Goal: Task Accomplishment & Management: Manage account settings

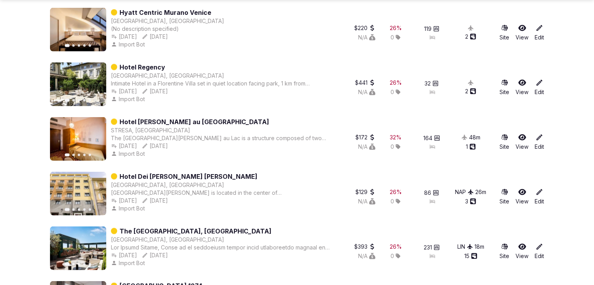
scroll to position [1816, 0]
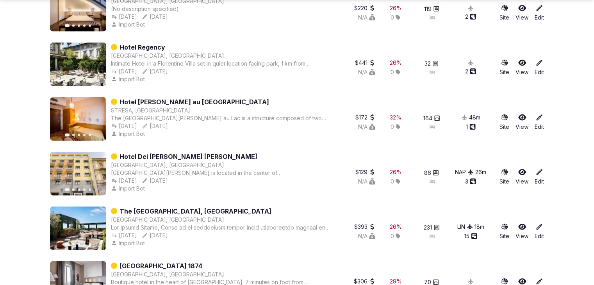
drag, startPoint x: 155, startPoint y: 40, endPoint x: 156, endPoint y: 49, distance: 8.7
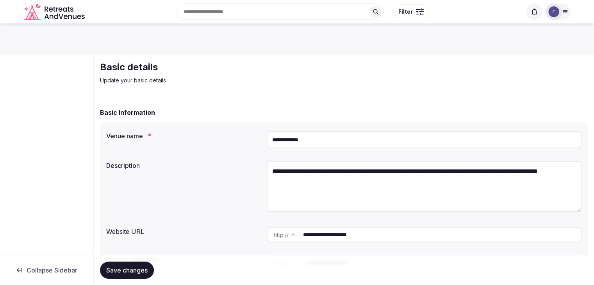
click at [402, 237] on input "**********" at bounding box center [442, 235] width 278 height 16
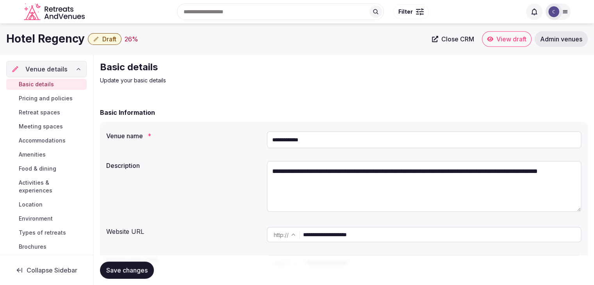
click at [323, 145] on input "**********" at bounding box center [424, 139] width 315 height 17
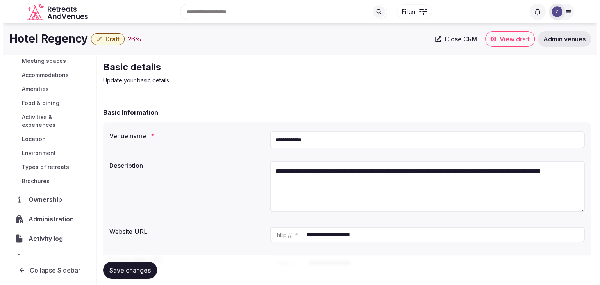
scroll to position [83, 0]
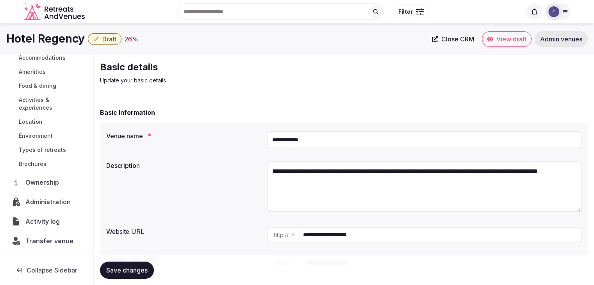
click at [57, 199] on span "Administration" at bounding box center [49, 201] width 48 height 9
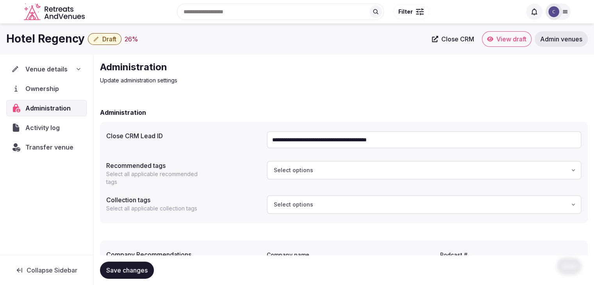
click at [318, 141] on input "**********" at bounding box center [424, 139] width 315 height 17
click at [57, 144] on span "Transfer venue" at bounding box center [49, 147] width 48 height 9
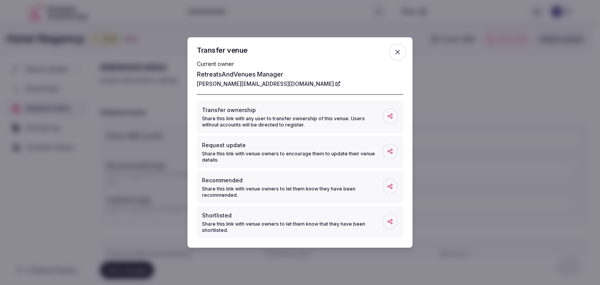
click at [398, 55] on icon "button" at bounding box center [398, 52] width 8 height 8
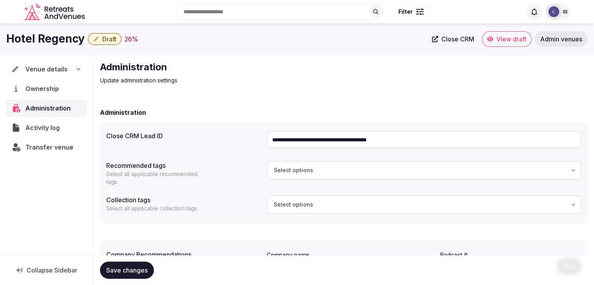
click at [74, 68] on div "Venue details" at bounding box center [46, 68] width 70 height 9
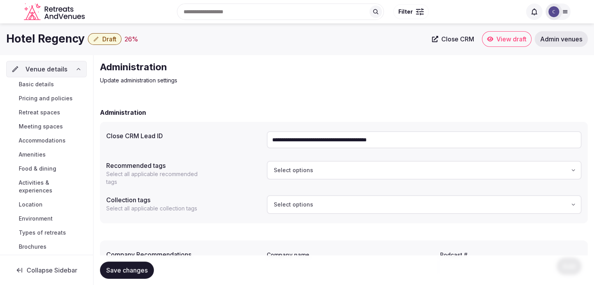
click at [59, 84] on link "Basic details" at bounding box center [46, 84] width 81 height 11
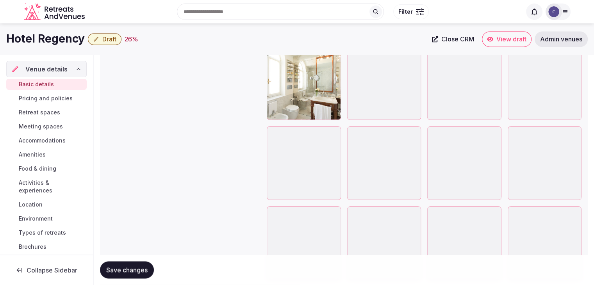
scroll to position [1036, 0]
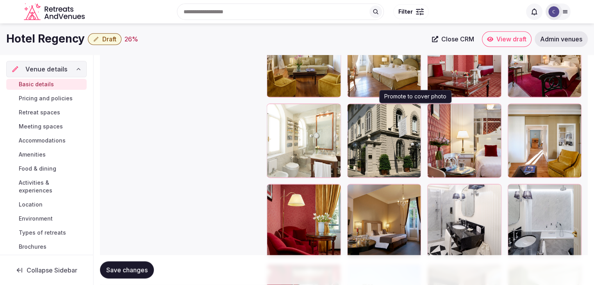
click at [417, 108] on icon "button" at bounding box center [413, 111] width 6 height 6
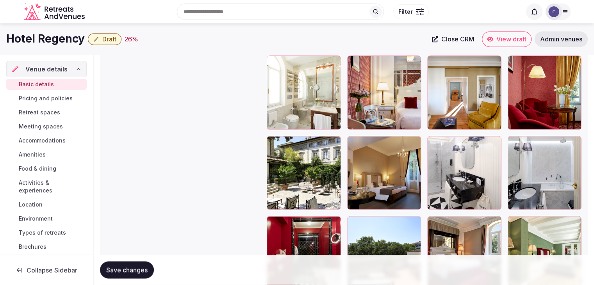
scroll to position [1075, 0]
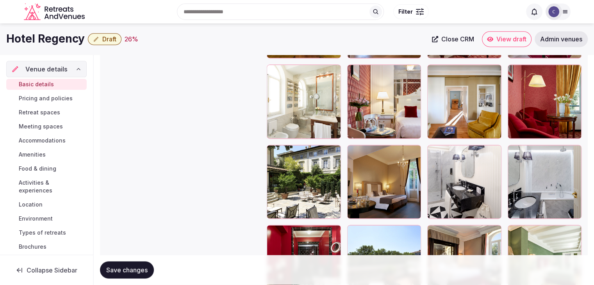
click at [272, 150] on icon at bounding box center [272, 151] width 9 height 9
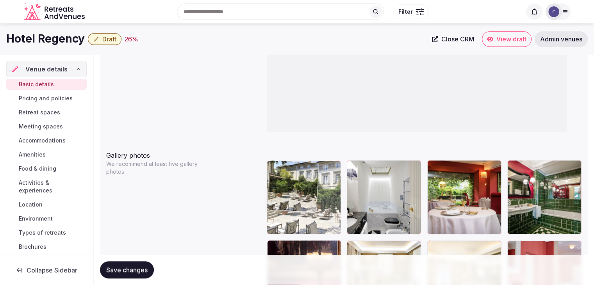
drag, startPoint x: 279, startPoint y: 68, endPoint x: 305, endPoint y: 188, distance: 122.8
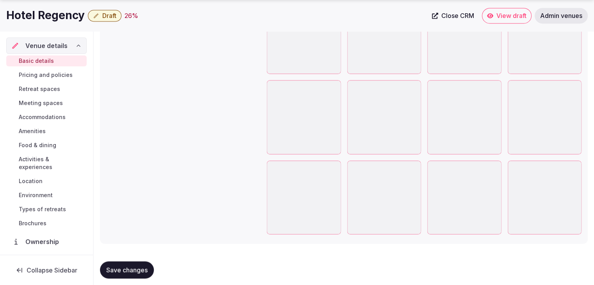
scroll to position [1387, 0]
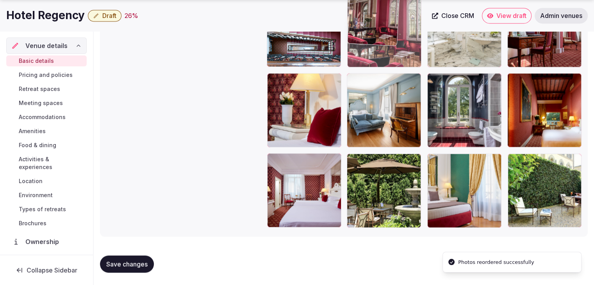
drag, startPoint x: 439, startPoint y: 163, endPoint x: 381, endPoint y: 31, distance: 143.7
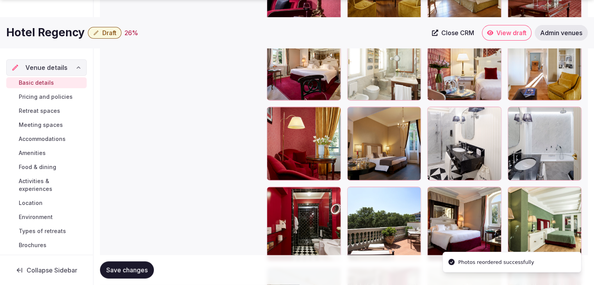
scroll to position [1191, 0]
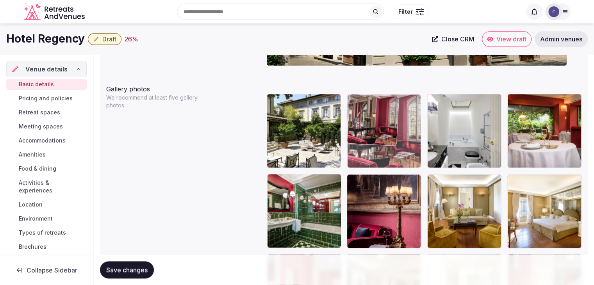
drag, startPoint x: 353, startPoint y: 191, endPoint x: 366, endPoint y: 95, distance: 96.9
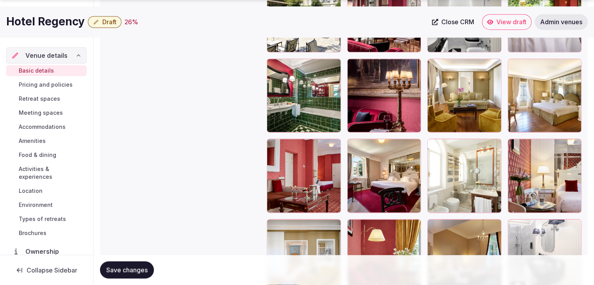
scroll to position [1002, 0]
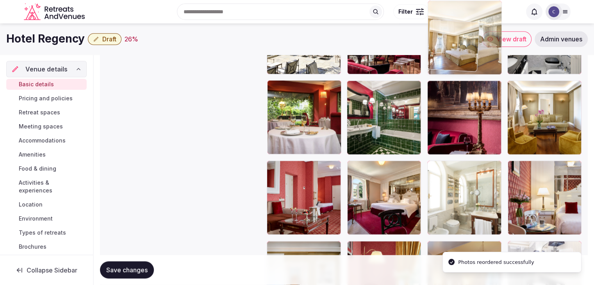
drag, startPoint x: 514, startPoint y: 61, endPoint x: 463, endPoint y: 27, distance: 62.0
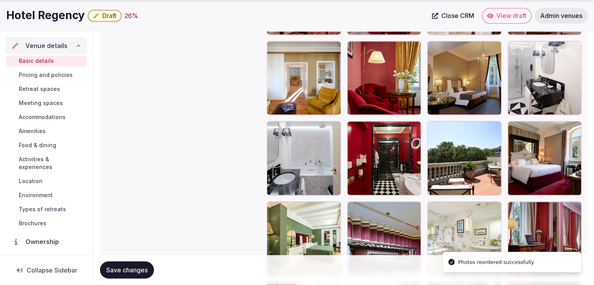
scroll to position [1232, 0]
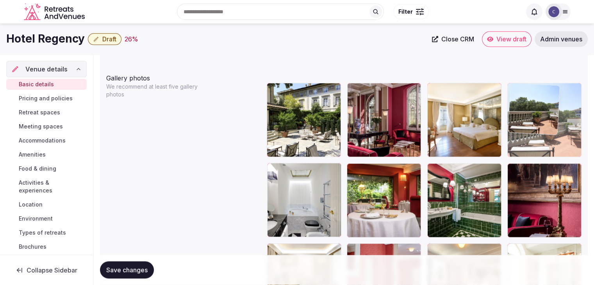
drag, startPoint x: 431, startPoint y: 73, endPoint x: 541, endPoint y: 92, distance: 111.1
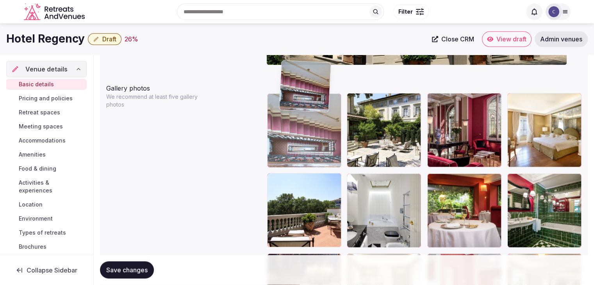
scroll to position [880, 0]
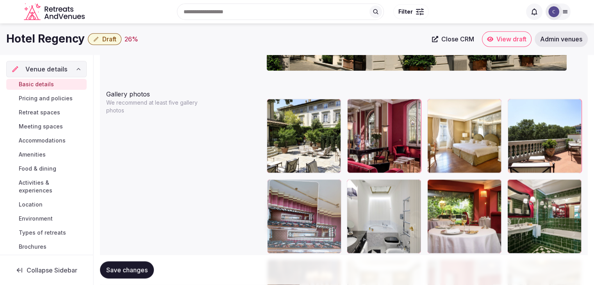
drag, startPoint x: 356, startPoint y: 118, endPoint x: 287, endPoint y: 174, distance: 88.1
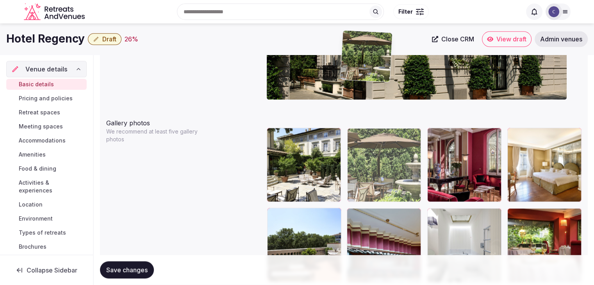
scroll to position [850, 0]
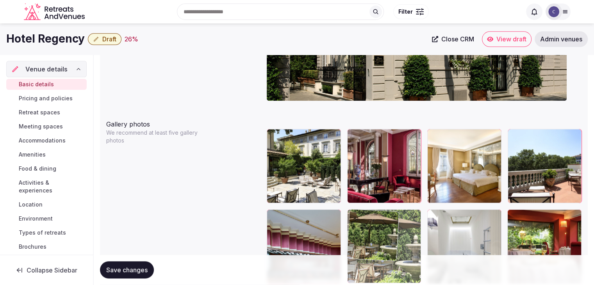
drag, startPoint x: 355, startPoint y: 160, endPoint x: 360, endPoint y: 196, distance: 36.3
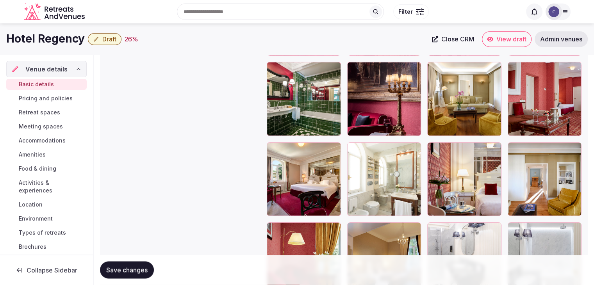
scroll to position [1006, 0]
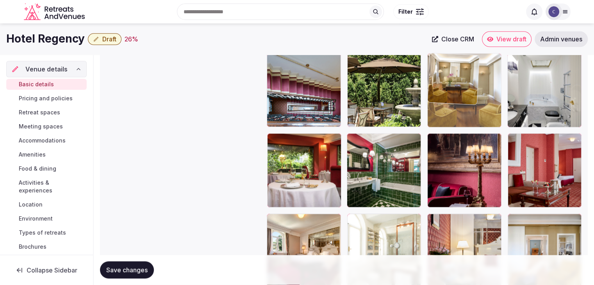
drag, startPoint x: 434, startPoint y: 138, endPoint x: 431, endPoint y: 77, distance: 61.0
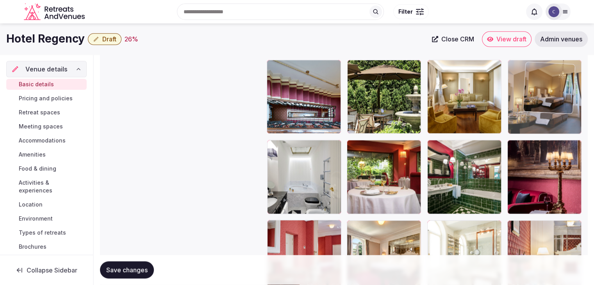
scroll to position [998, 0]
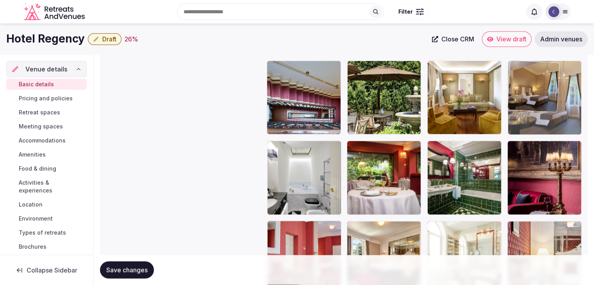
drag, startPoint x: 356, startPoint y: 191, endPoint x: 531, endPoint y: 78, distance: 209.0
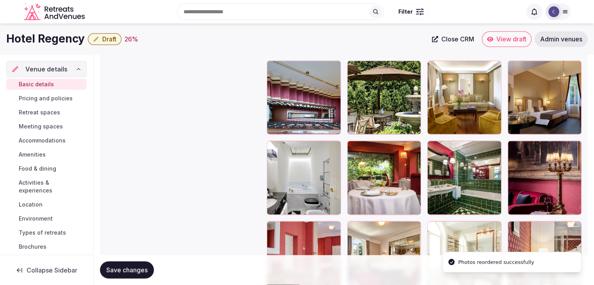
click at [120, 274] on span "Save changes" at bounding box center [126, 271] width 41 height 8
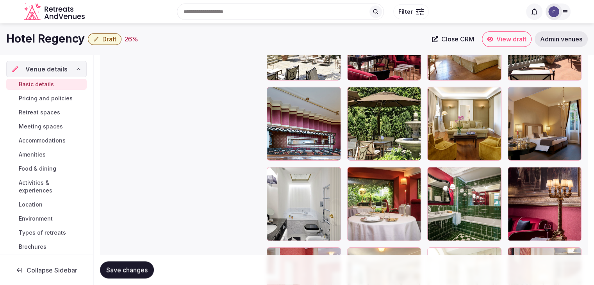
scroll to position [959, 0]
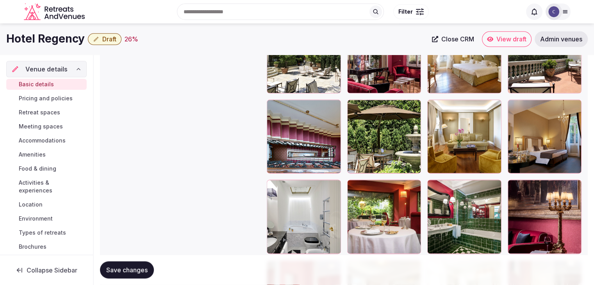
click at [147, 271] on span "Save changes" at bounding box center [126, 271] width 41 height 8
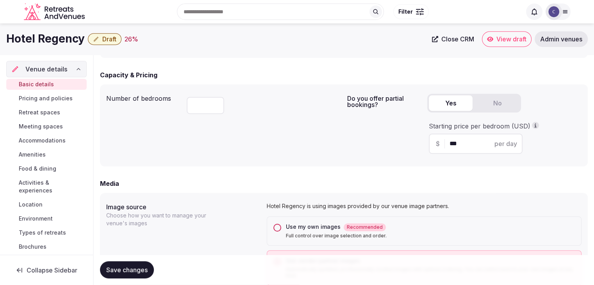
scroll to position [412, 0]
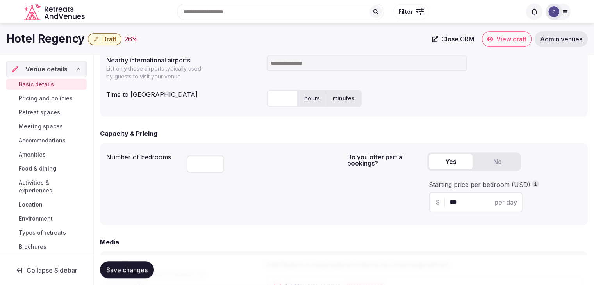
click at [111, 41] on span "Draft" at bounding box center [109, 39] width 14 height 8
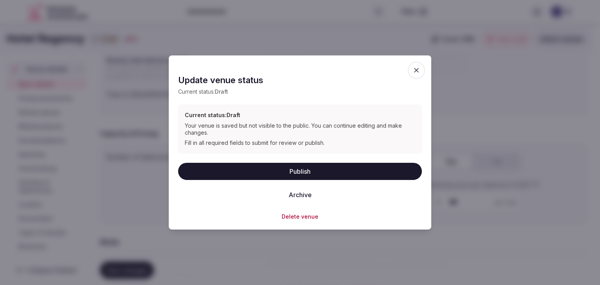
click at [306, 172] on button "Publish" at bounding box center [300, 171] width 244 height 17
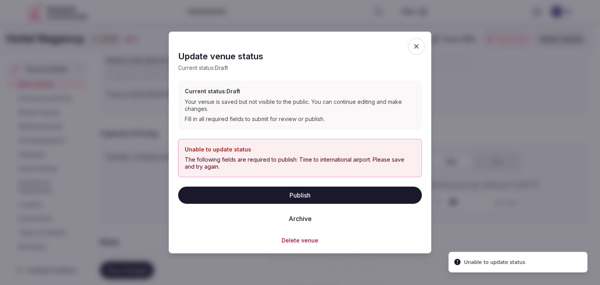
click at [570, 93] on div at bounding box center [300, 142] width 600 height 285
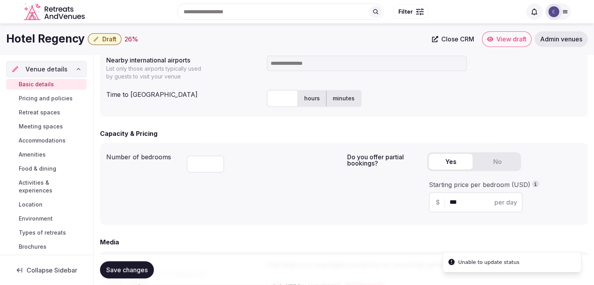
scroll to position [334, 0]
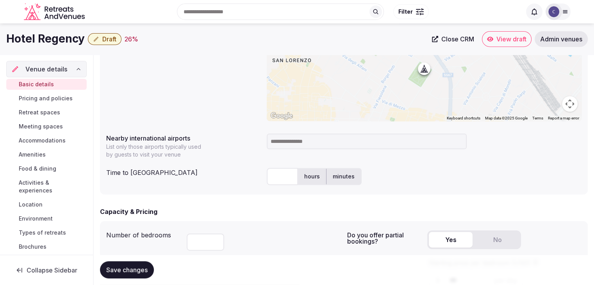
click at [61, 38] on h1 "Hotel Regency" at bounding box center [45, 38] width 79 height 15
copy div "Hotel Regency"
click at [306, 143] on input at bounding box center [367, 142] width 200 height 16
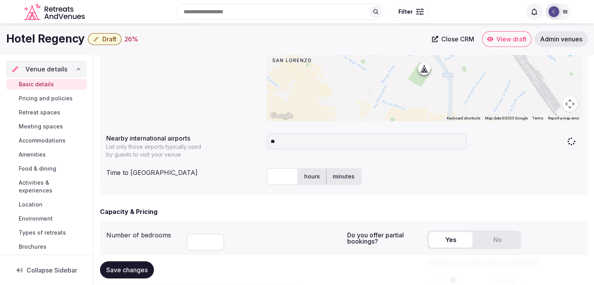
type input "***"
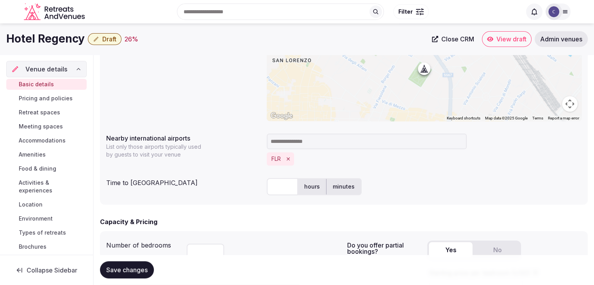
click at [284, 182] on input "text" at bounding box center [282, 186] width 31 height 17
type input "**"
click at [250, 224] on div "Capacity & Pricing" at bounding box center [344, 221] width 488 height 9
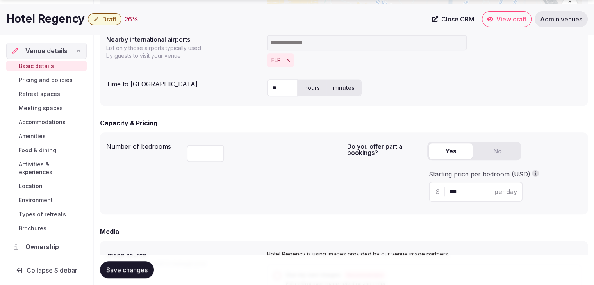
scroll to position [451, 0]
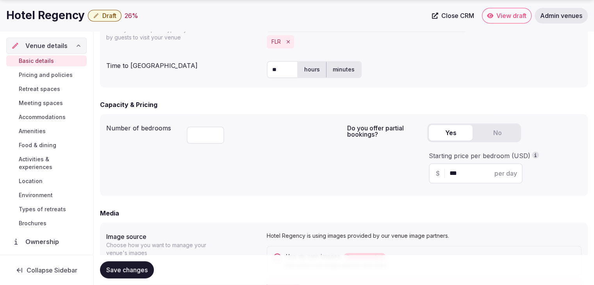
click at [136, 269] on span "Save changes" at bounding box center [126, 271] width 41 height 8
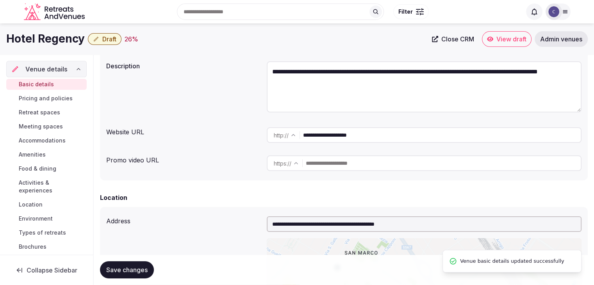
scroll to position [0, 0]
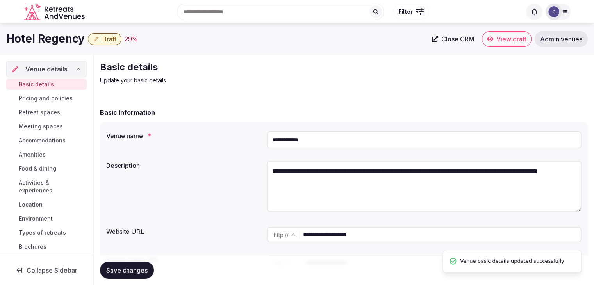
click at [50, 37] on h1 "Hotel Regency" at bounding box center [45, 38] width 79 height 15
copy div "Hotel Regency"
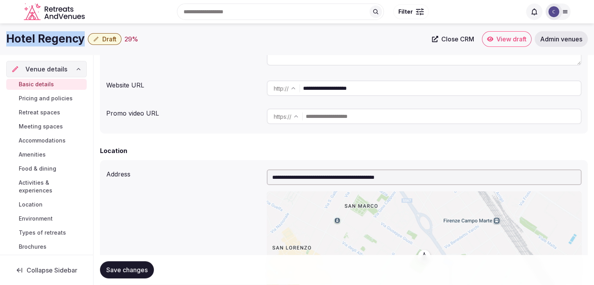
scroll to position [78, 0]
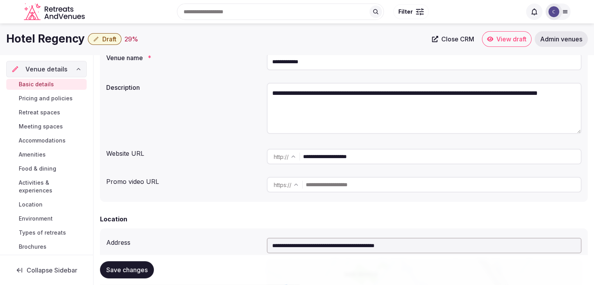
click at [323, 95] on textarea "**********" at bounding box center [424, 108] width 315 height 51
paste textarea
type textarea "**********"
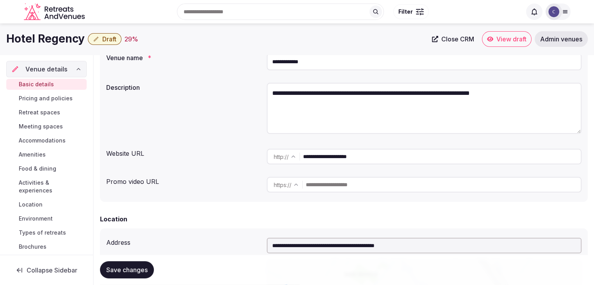
click at [127, 271] on span "Save changes" at bounding box center [126, 271] width 41 height 8
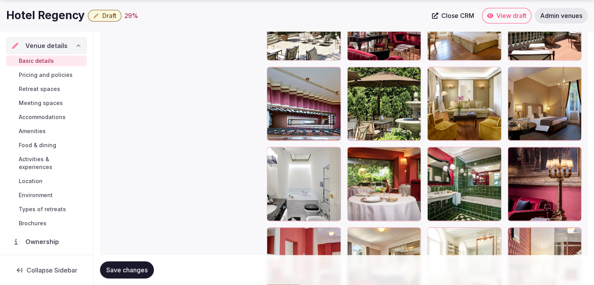
scroll to position [1055, 0]
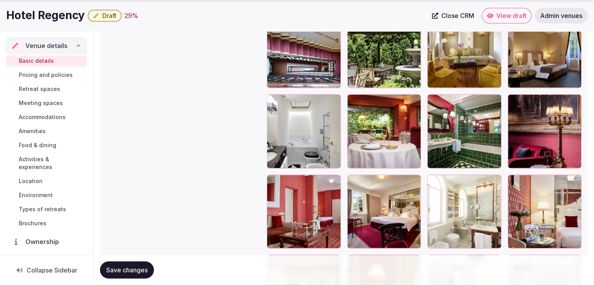
click at [111, 14] on span "Draft" at bounding box center [109, 16] width 14 height 8
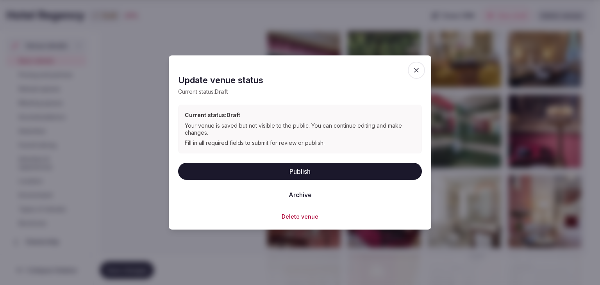
click at [247, 174] on button "Publish" at bounding box center [300, 171] width 244 height 17
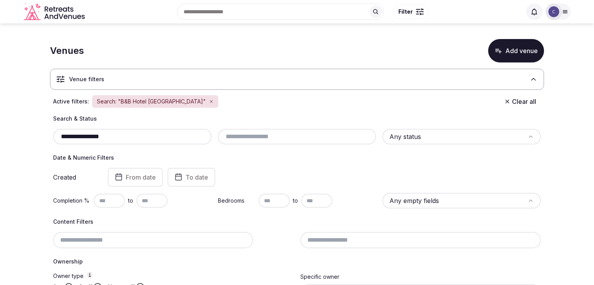
scroll to position [113, 0]
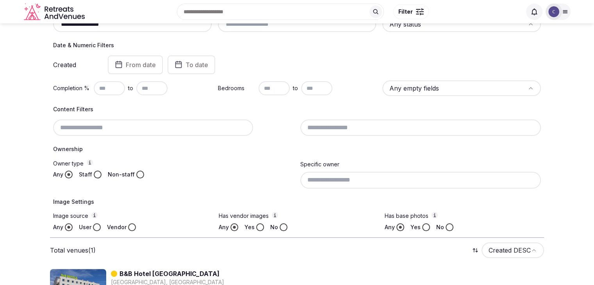
click at [157, 129] on div at bounding box center [173, 128] width 241 height 16
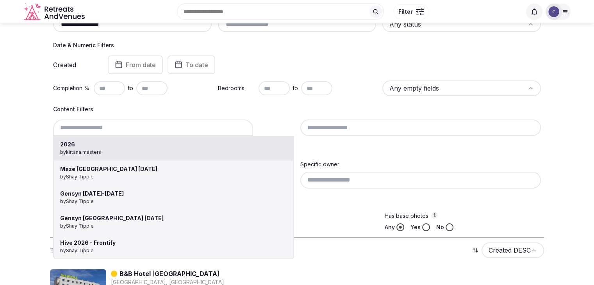
paste input "**********"
type input "**********"
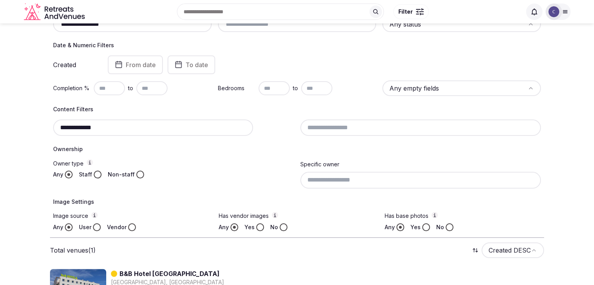
click at [163, 122] on input "**********" at bounding box center [153, 128] width 200 height 16
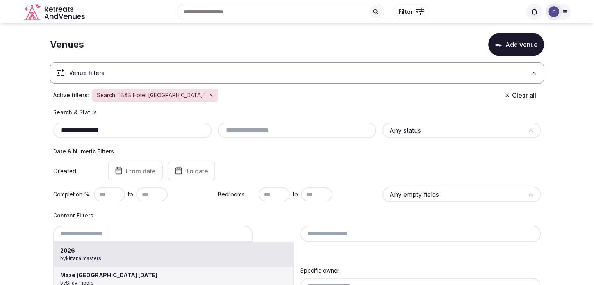
scroll to position [0, 0]
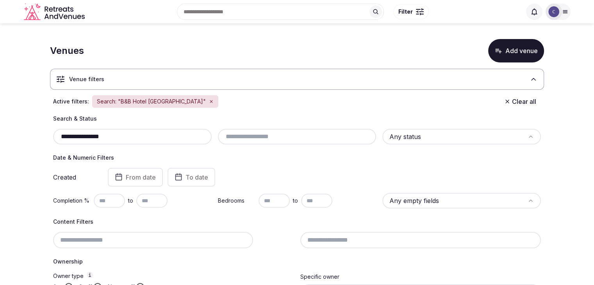
click at [152, 134] on input "**********" at bounding box center [132, 136] width 152 height 9
paste input "text"
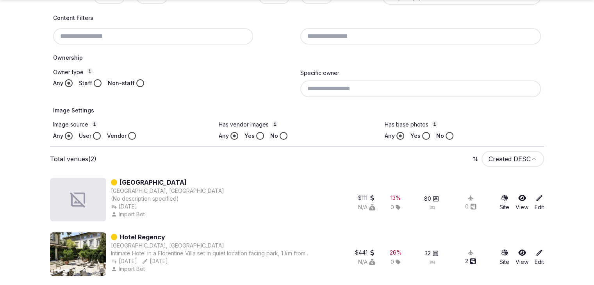
scroll to position [206, 0]
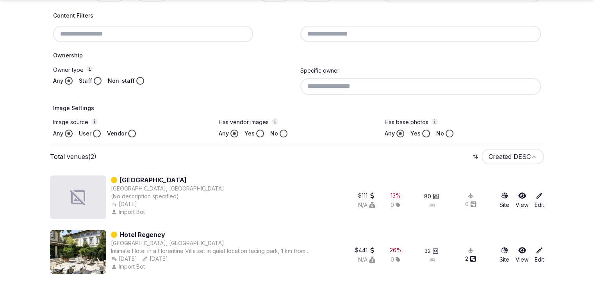
type input "**********"
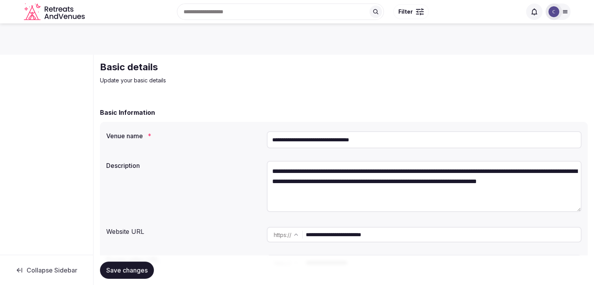
click at [395, 143] on input "**********" at bounding box center [424, 139] width 315 height 17
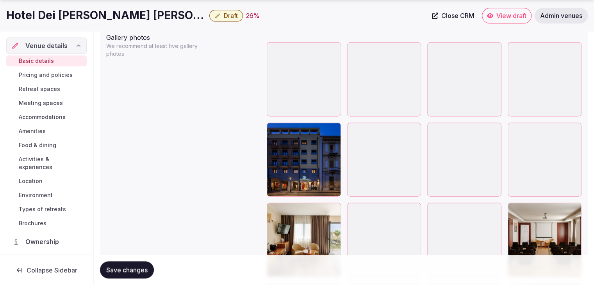
scroll to position [1016, 0]
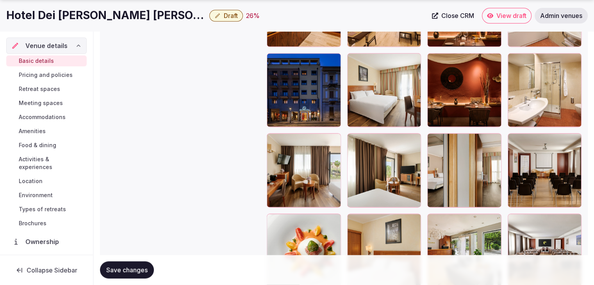
click at [335, 64] on div at bounding box center [333, 61] width 9 height 10
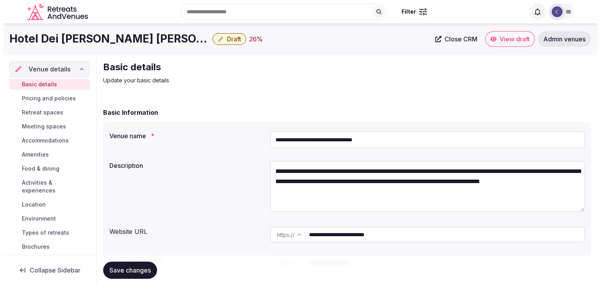
scroll to position [83, 0]
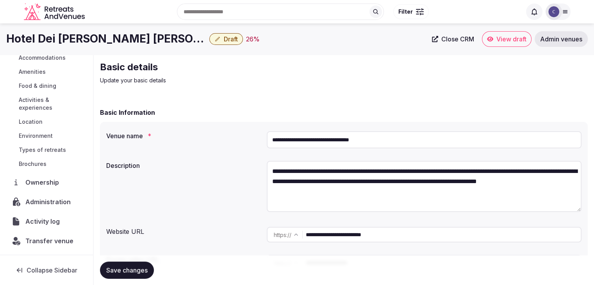
click at [55, 204] on span "Administration" at bounding box center [49, 201] width 48 height 9
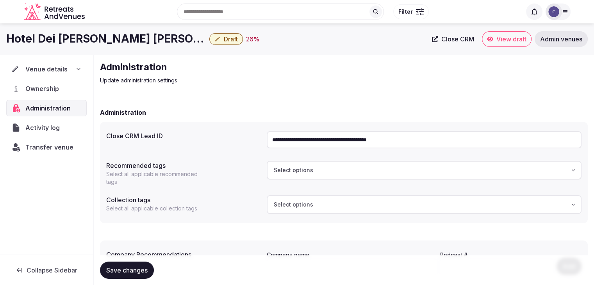
click at [47, 143] on span "Transfer venue" at bounding box center [49, 147] width 48 height 9
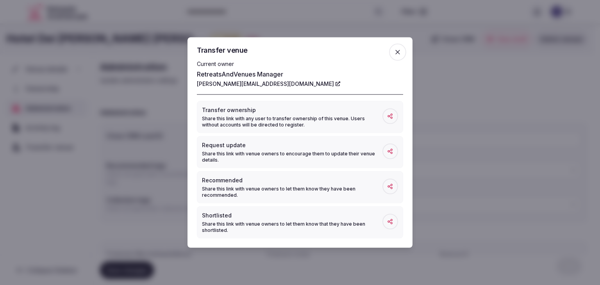
click at [397, 52] on icon "button" at bounding box center [397, 52] width 5 height 5
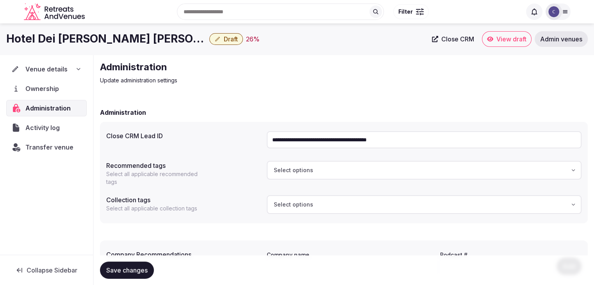
click at [70, 69] on div "Venue details" at bounding box center [46, 68] width 70 height 9
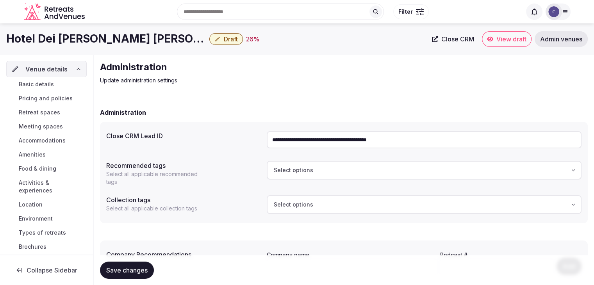
click at [64, 84] on link "Basic details" at bounding box center [46, 84] width 81 height 11
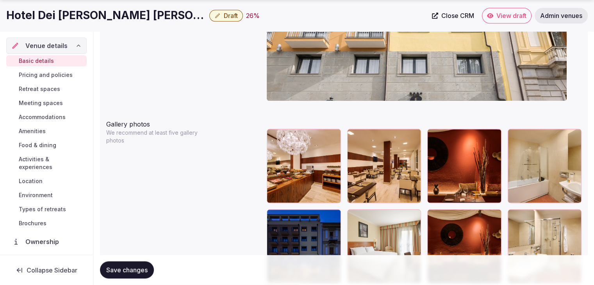
scroll to position [977, 0]
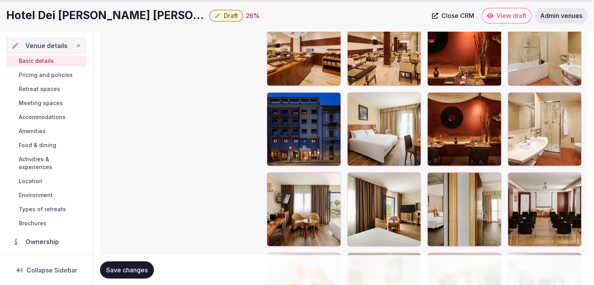
click at [331, 101] on button "button" at bounding box center [333, 99] width 9 height 9
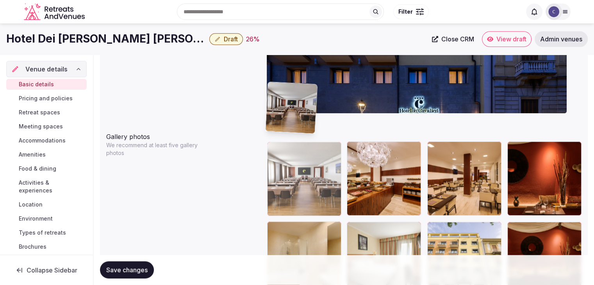
scroll to position [843, 0]
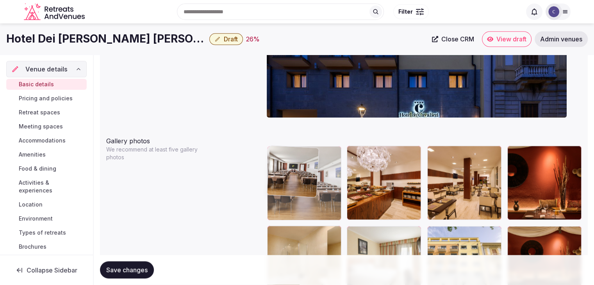
drag, startPoint x: 520, startPoint y: 158, endPoint x: 290, endPoint y: 154, distance: 230.6
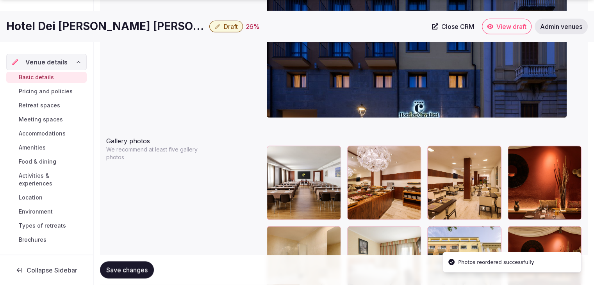
scroll to position [921, 0]
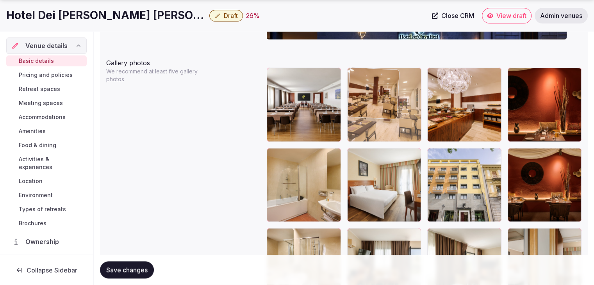
drag, startPoint x: 413, startPoint y: 72, endPoint x: 387, endPoint y: 72, distance: 26.2
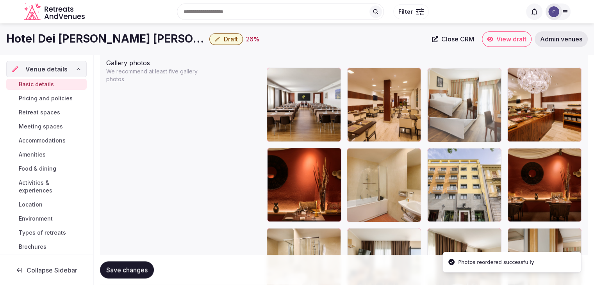
drag, startPoint x: 415, startPoint y: 114, endPoint x: 433, endPoint y: 98, distance: 24.1
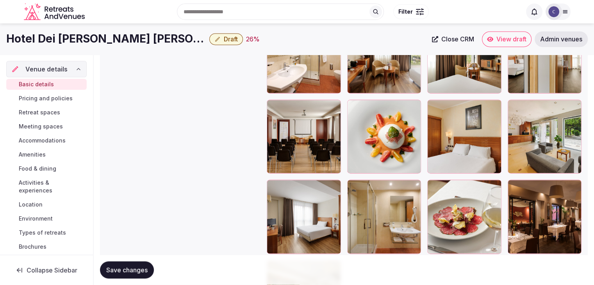
scroll to position [1116, 0]
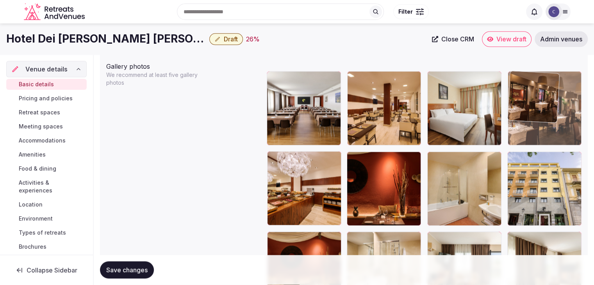
drag, startPoint x: 515, startPoint y: 200, endPoint x: 357, endPoint y: 167, distance: 162.0
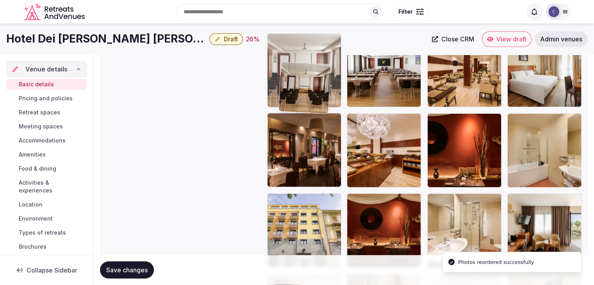
scroll to position [955, 0]
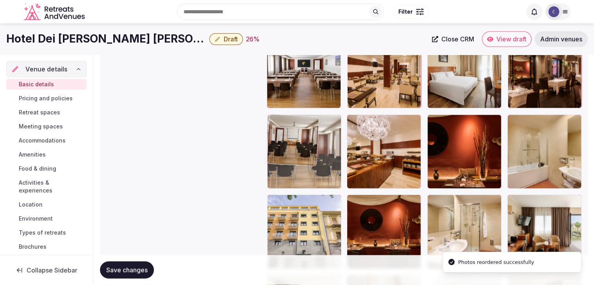
drag, startPoint x: 356, startPoint y: 152, endPoint x: 300, endPoint y: 105, distance: 72.9
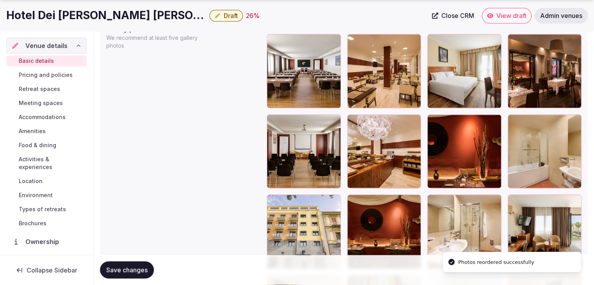
scroll to position [1072, 0]
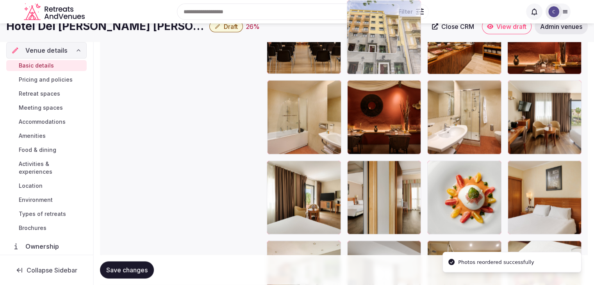
drag, startPoint x: 271, startPoint y: 82, endPoint x: 367, endPoint y: 46, distance: 102.5
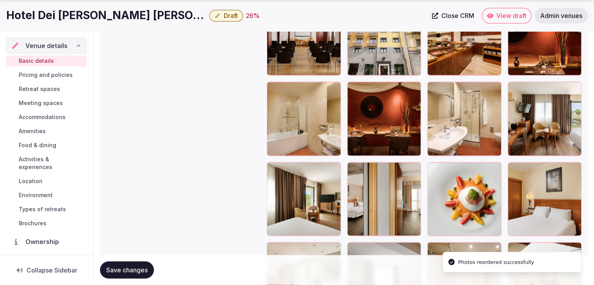
scroll to position [1185, 0]
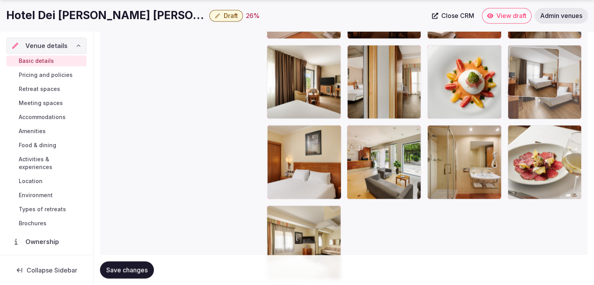
drag, startPoint x: 351, startPoint y: 130, endPoint x: 489, endPoint y: 191, distance: 151.5
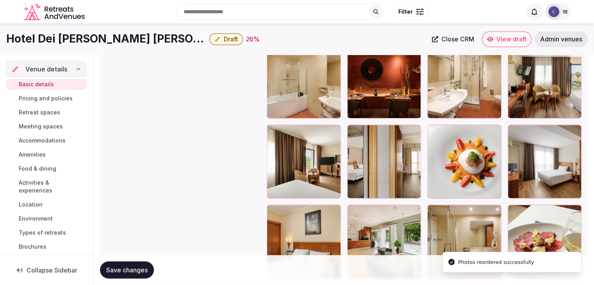
scroll to position [1027, 0]
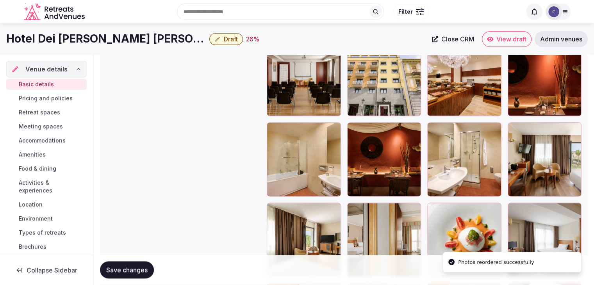
drag, startPoint x: 515, startPoint y: 211, endPoint x: 526, endPoint y: 109, distance: 103.0
click at [518, 186] on div at bounding box center [424, 200] width 315 height 476
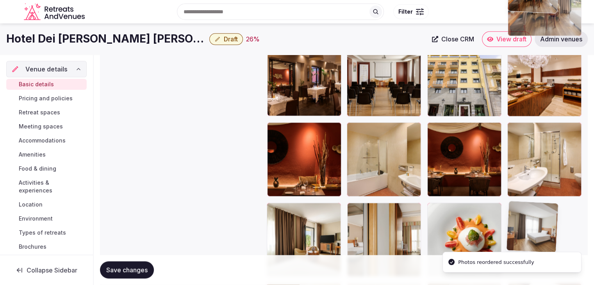
drag, startPoint x: 526, startPoint y: 109, endPoint x: 524, endPoint y: 94, distance: 15.0
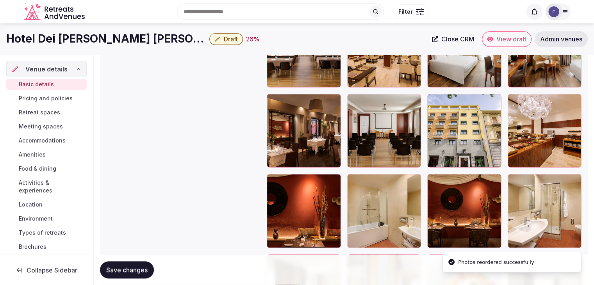
scroll to position [910, 0]
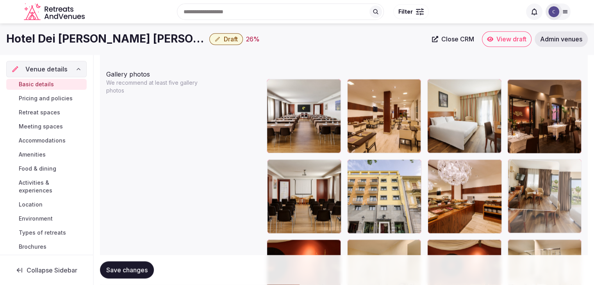
drag, startPoint x: 514, startPoint y: 87, endPoint x: 524, endPoint y: 168, distance: 81.8
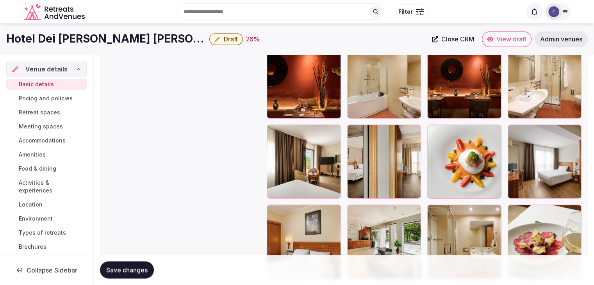
scroll to position [1027, 0]
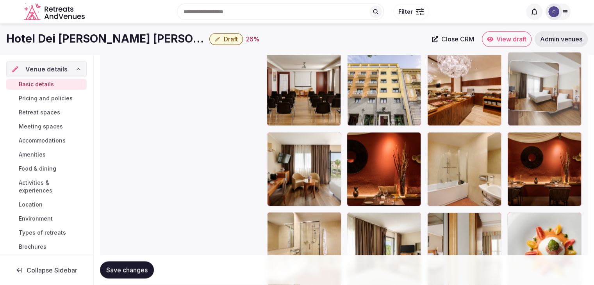
drag, startPoint x: 522, startPoint y: 129, endPoint x: 522, endPoint y: 122, distance: 6.3
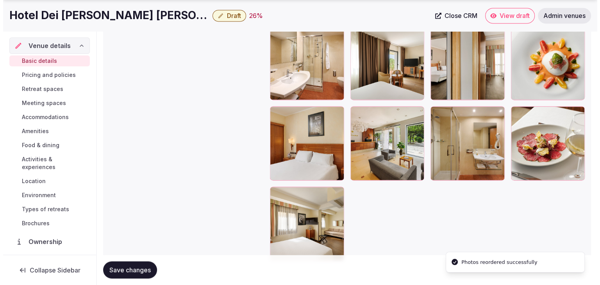
scroll to position [1236, 0]
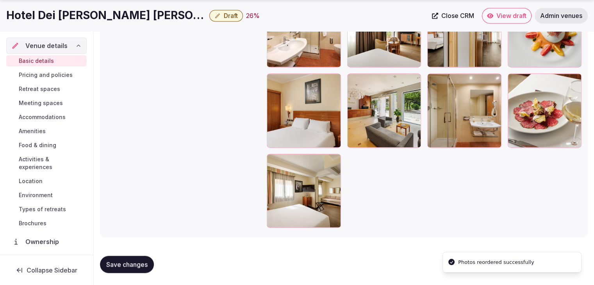
drag, startPoint x: 137, startPoint y: 264, endPoint x: 210, endPoint y: 268, distance: 73.6
click at [136, 265] on span "Save changes" at bounding box center [126, 265] width 41 height 8
click at [225, 18] on span "Draft" at bounding box center [231, 16] width 14 height 8
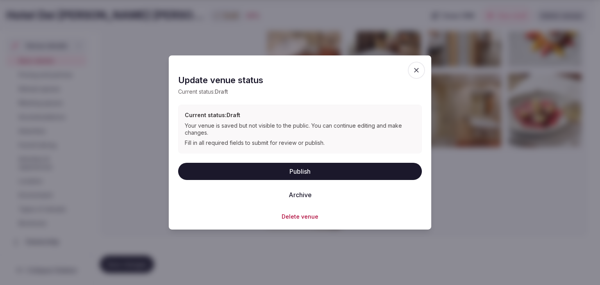
click at [266, 172] on button "Publish" at bounding box center [300, 171] width 244 height 17
